Goal: Share content: Share content

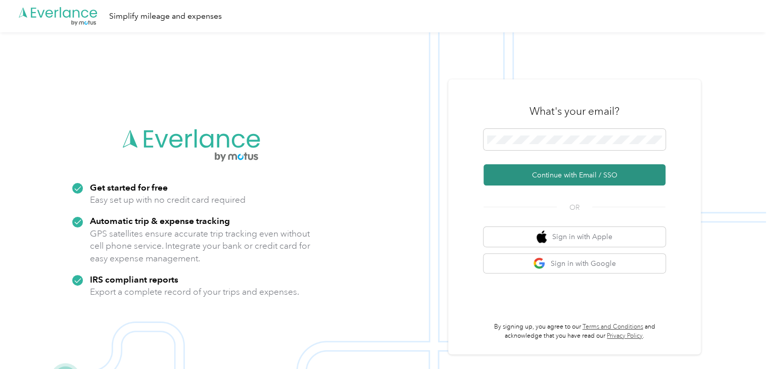
click at [559, 176] on button "Continue with Email / SSO" at bounding box center [575, 174] width 182 height 21
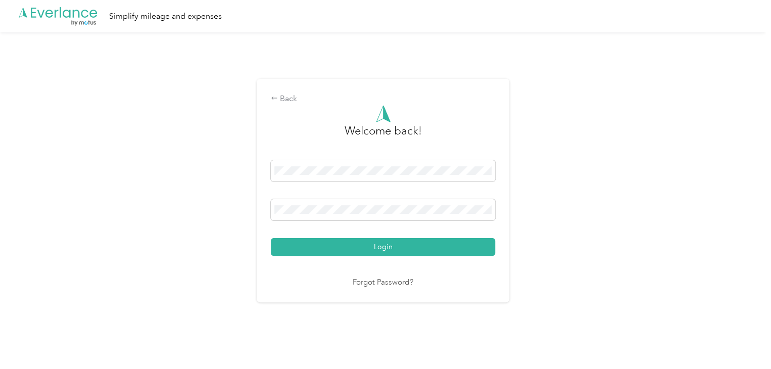
click at [271, 238] on button "Login" at bounding box center [383, 247] width 224 height 18
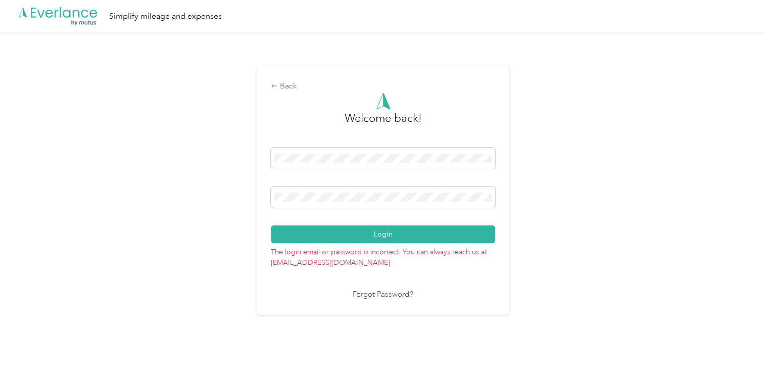
click at [271, 225] on button "Login" at bounding box center [383, 234] width 224 height 18
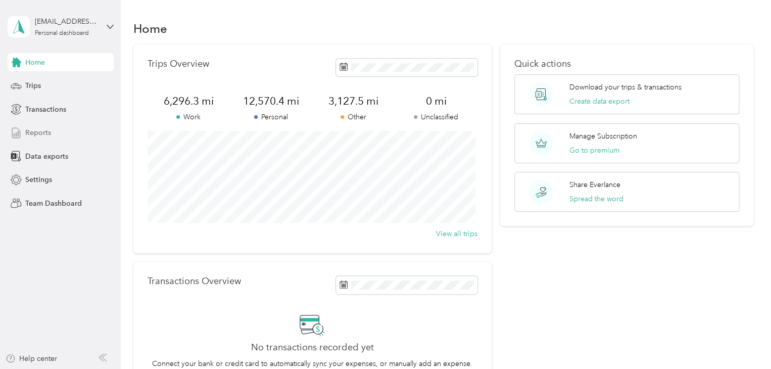
click at [62, 137] on div "Reports" at bounding box center [61, 133] width 106 height 18
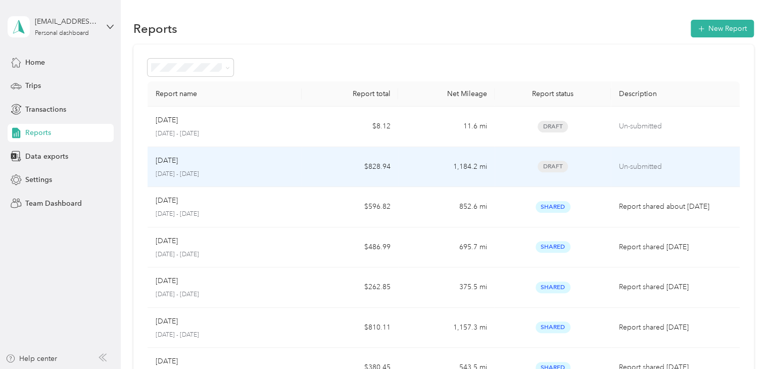
click at [619, 165] on p "Un-submitted" at bounding box center [675, 166] width 113 height 11
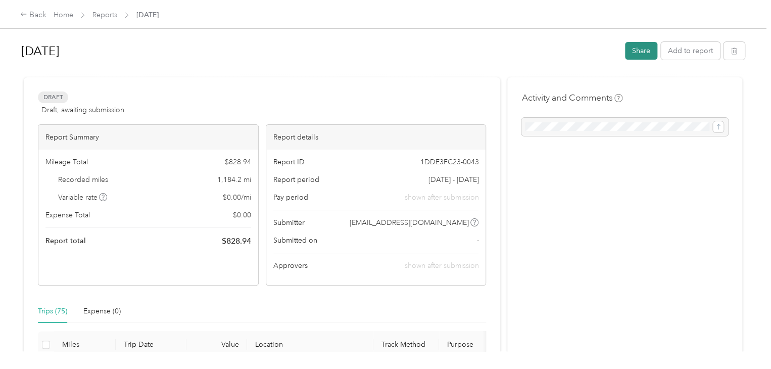
click at [655, 55] on button "Share" at bounding box center [641, 51] width 32 height 18
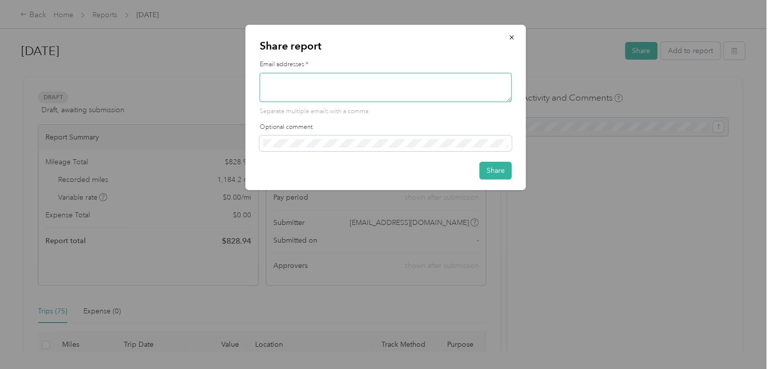
click at [388, 94] on textarea at bounding box center [386, 87] width 252 height 29
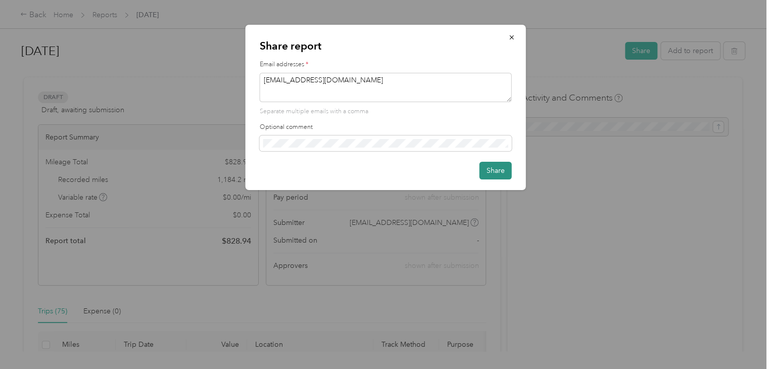
type textarea "[EMAIL_ADDRESS][DOMAIN_NAME]"
click at [487, 171] on button "Share" at bounding box center [495, 171] width 32 height 18
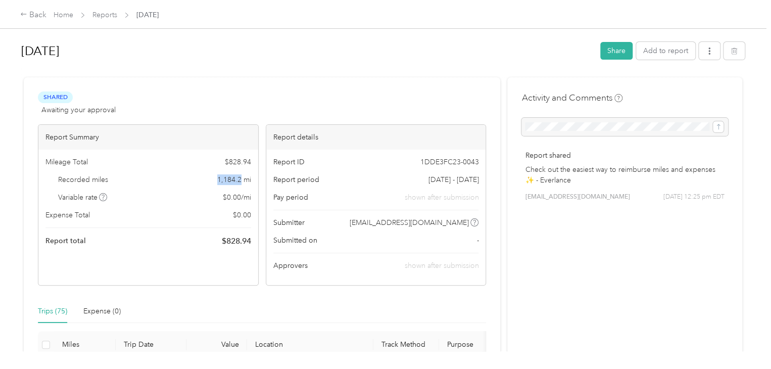
drag, startPoint x: 214, startPoint y: 180, endPoint x: 241, endPoint y: 179, distance: 26.8
click at [241, 179] on div "Recorded miles 1,184.2 mi" at bounding box center [148, 179] width 206 height 11
copy span "1,184.2"
click at [708, 56] on button "button" at bounding box center [709, 51] width 21 height 18
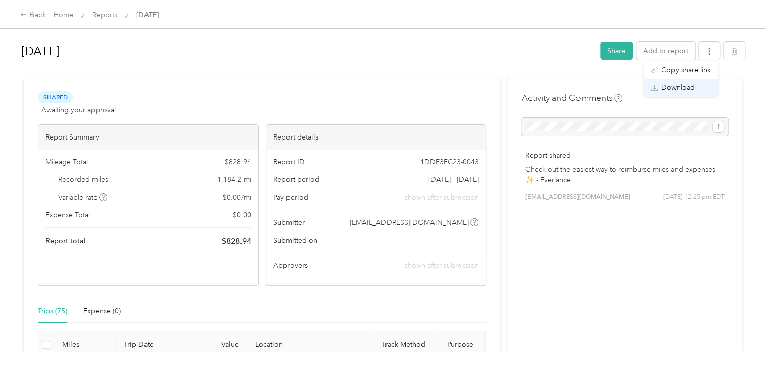
click at [693, 84] on span "Download" at bounding box center [677, 87] width 33 height 11
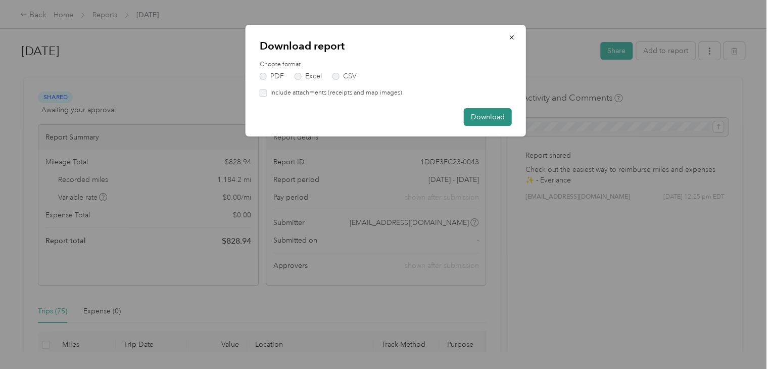
click at [483, 113] on button "Download" at bounding box center [488, 117] width 48 height 18
